Goal: Find specific page/section: Find specific page/section

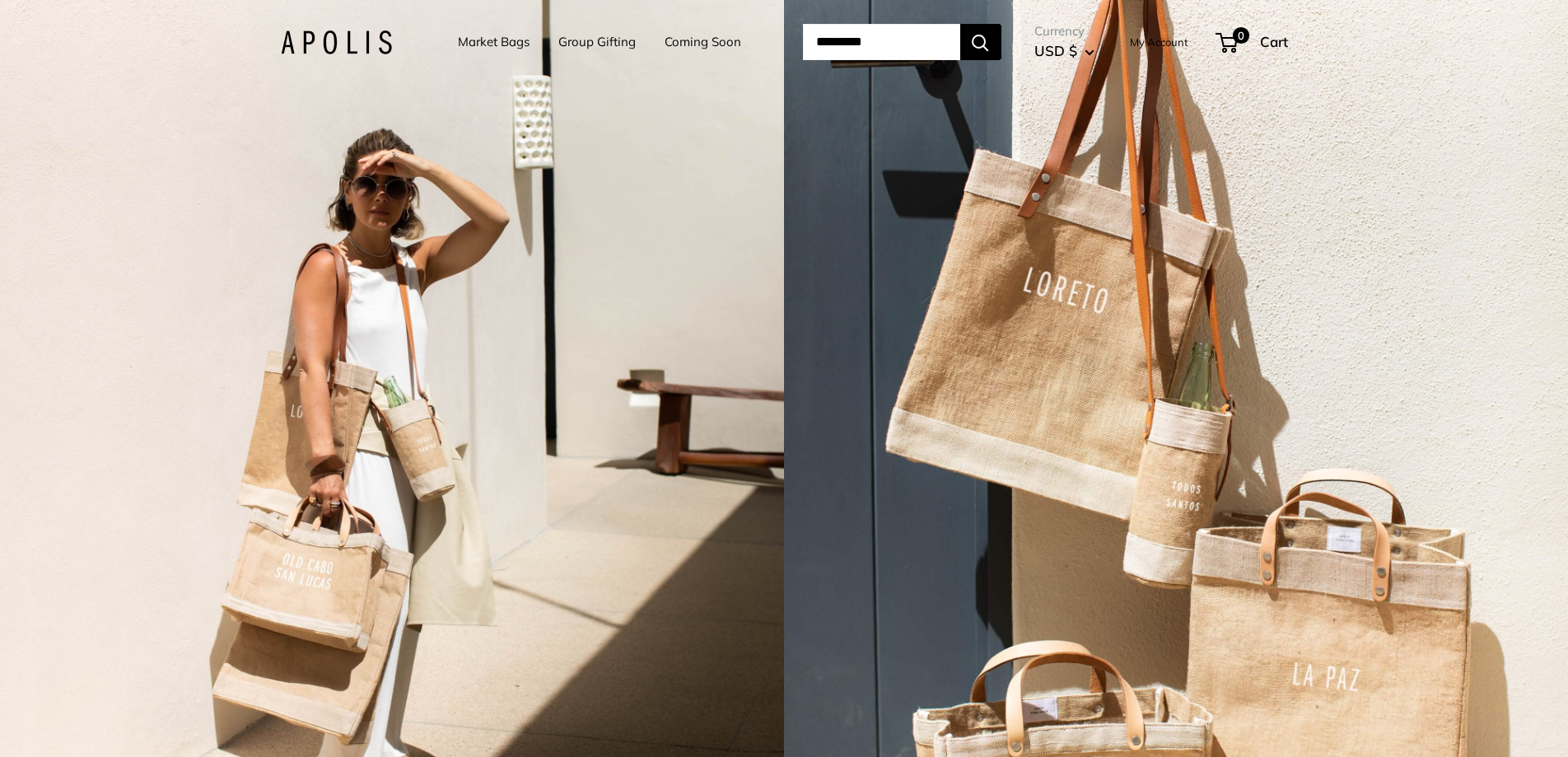
click at [489, 37] on link "Market Bags" at bounding box center [493, 42] width 72 height 23
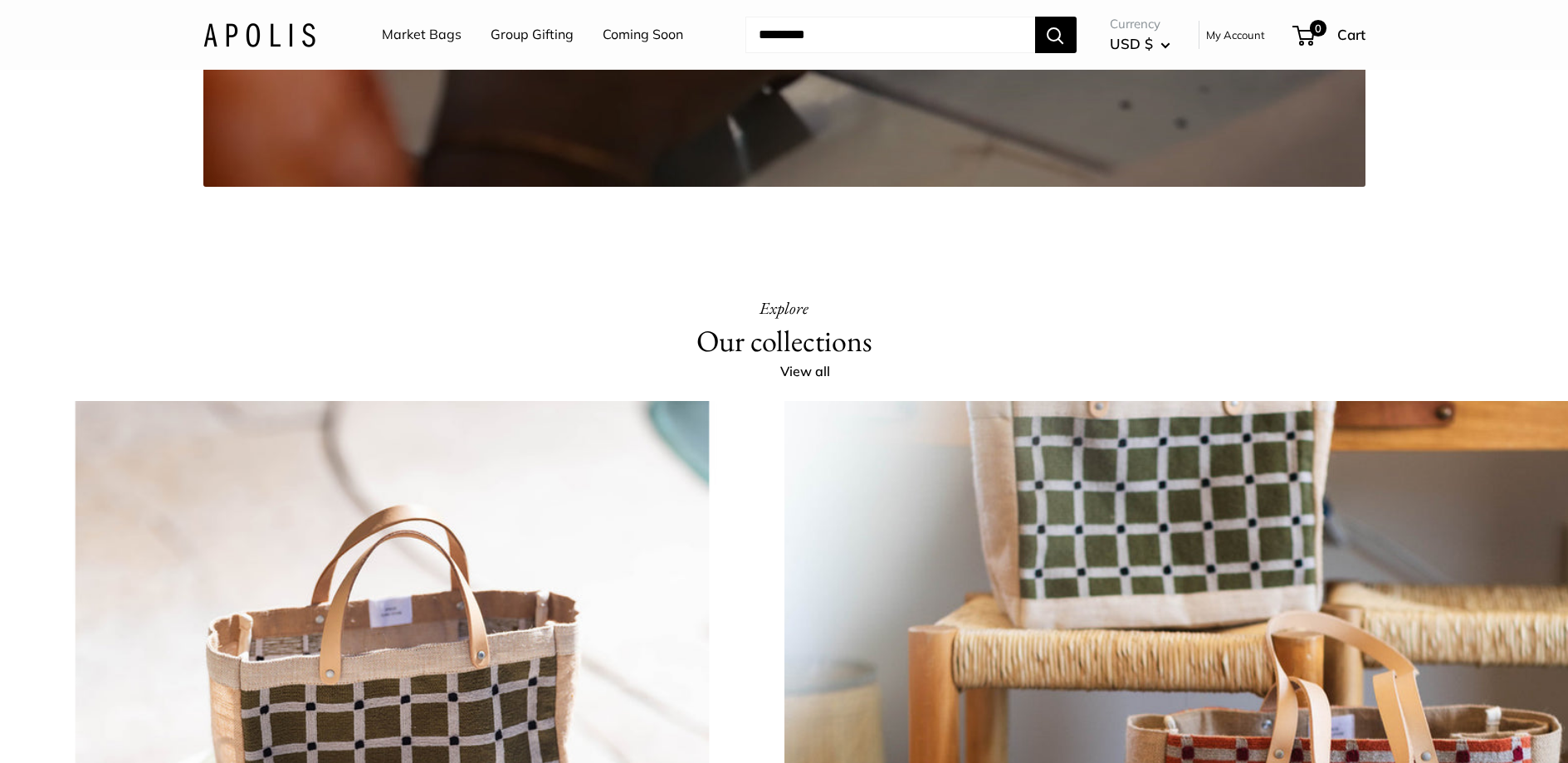
scroll to position [3307, 0]
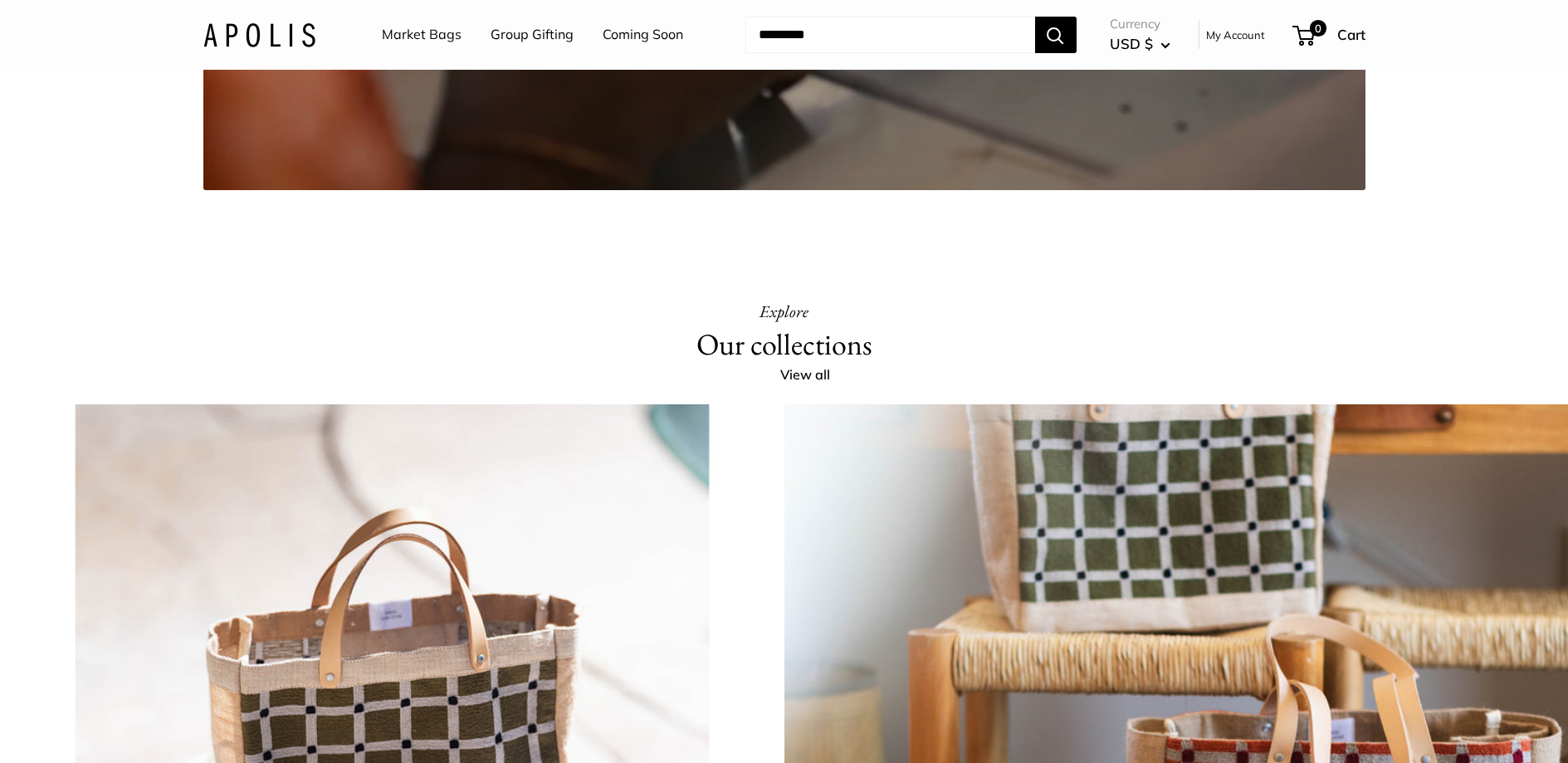
click at [627, 32] on link "Coming Soon" at bounding box center [643, 35] width 80 height 25
